Goal: Find specific page/section: Find specific page/section

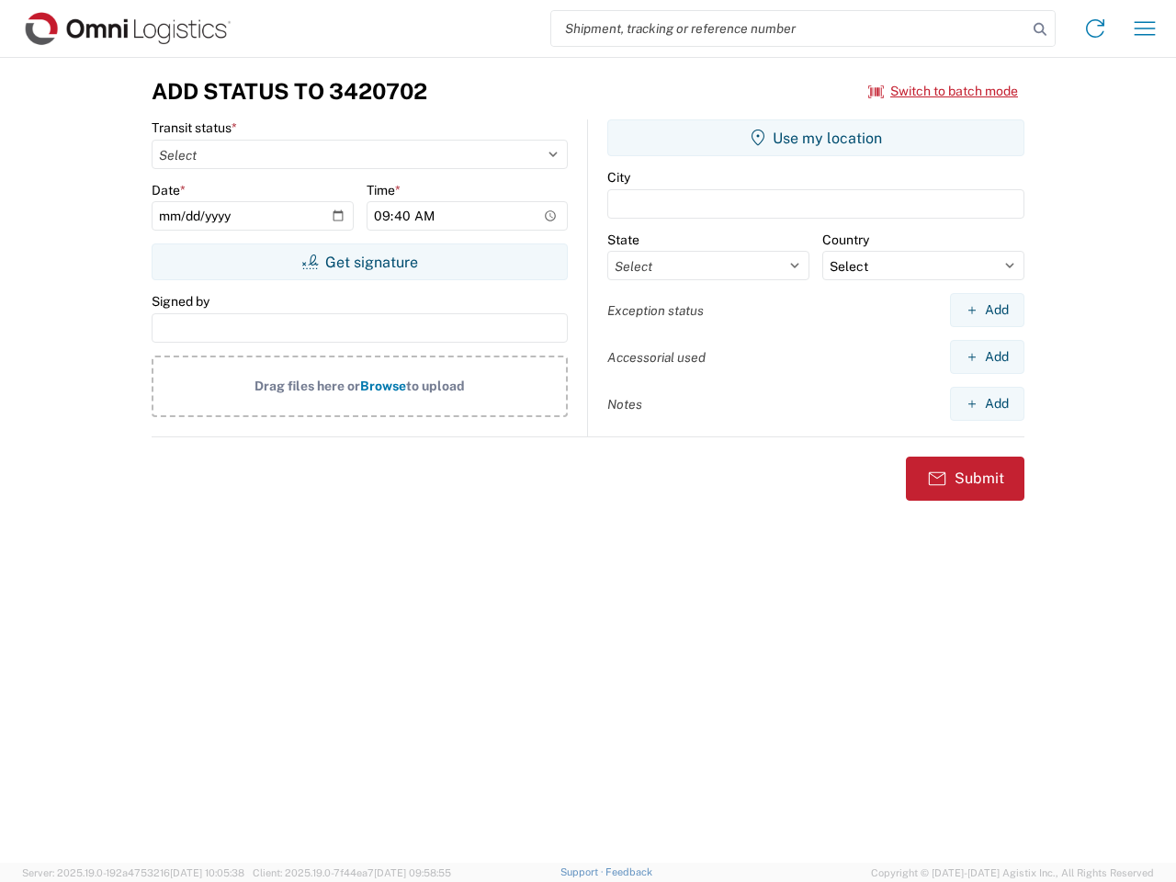
click at [789, 28] on input "search" at bounding box center [789, 28] width 476 height 35
click at [1040, 29] on icon at bounding box center [1040, 30] width 26 height 26
click at [1095, 28] on icon at bounding box center [1095, 28] width 29 height 29
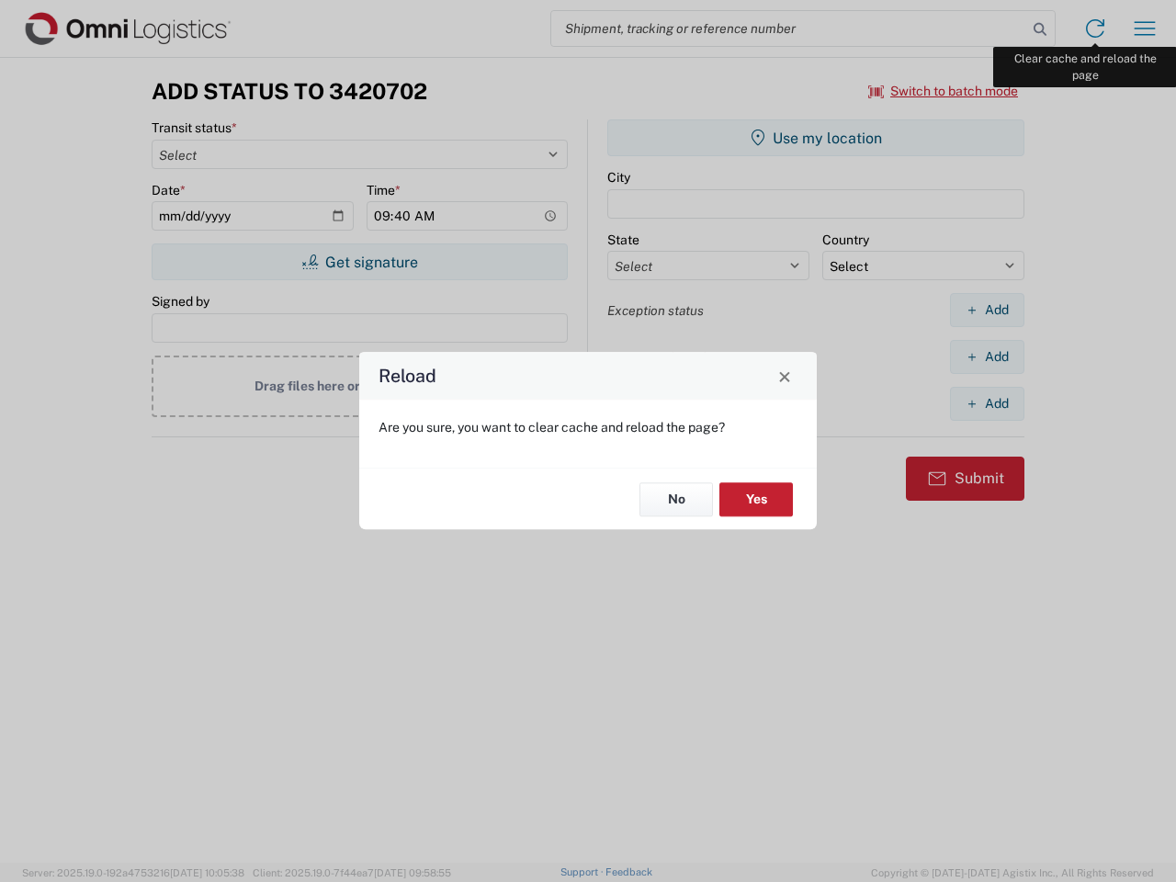
click at [1145, 28] on div "Reload Are you sure, you want to clear cache and reload the page? No Yes" at bounding box center [588, 441] width 1176 height 882
click at [944, 91] on div "Reload Are you sure, you want to clear cache and reload the page? No Yes" at bounding box center [588, 441] width 1176 height 882
click at [359, 262] on div "Reload Are you sure, you want to clear cache and reload the page? No Yes" at bounding box center [588, 441] width 1176 height 882
click at [816, 138] on div "Reload Are you sure, you want to clear cache and reload the page? No Yes" at bounding box center [588, 441] width 1176 height 882
click at [987, 310] on div "Reload Are you sure, you want to clear cache and reload the page? No Yes" at bounding box center [588, 441] width 1176 height 882
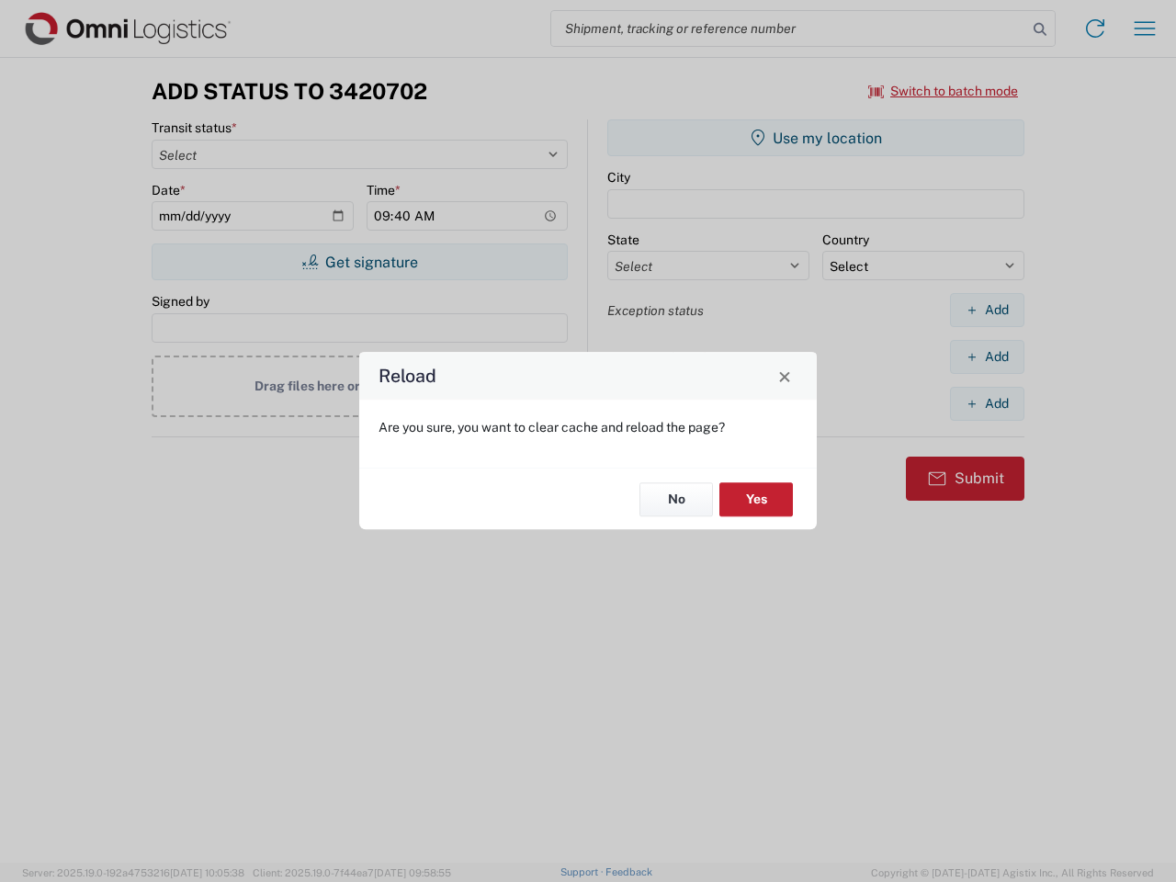
click at [987, 357] on div "Reload Are you sure, you want to clear cache and reload the page? No Yes" at bounding box center [588, 441] width 1176 height 882
click at [987, 403] on div "Reload Are you sure, you want to clear cache and reload the page? No Yes" at bounding box center [588, 441] width 1176 height 882
